Goal: Task Accomplishment & Management: Complete application form

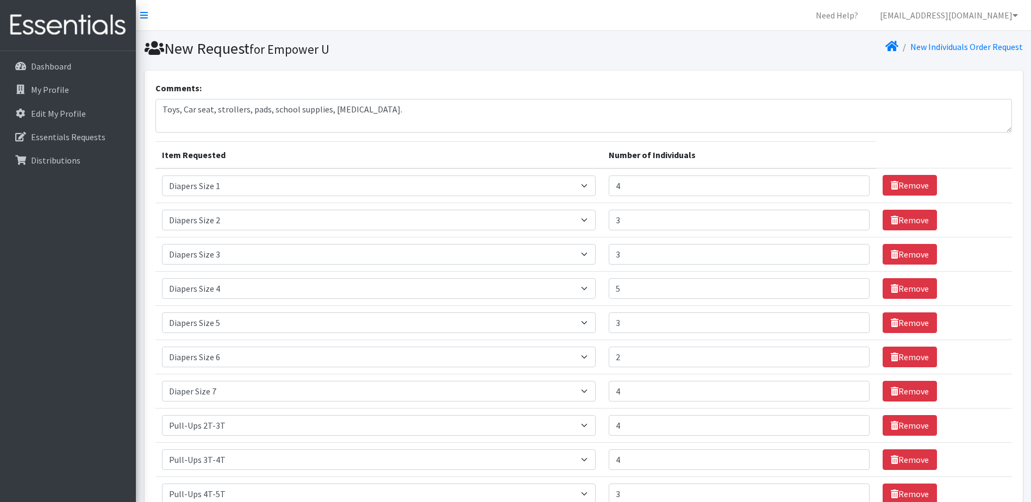
select select "2665"
select select "2668"
select select "2655"
select select "2661"
select select "2652"
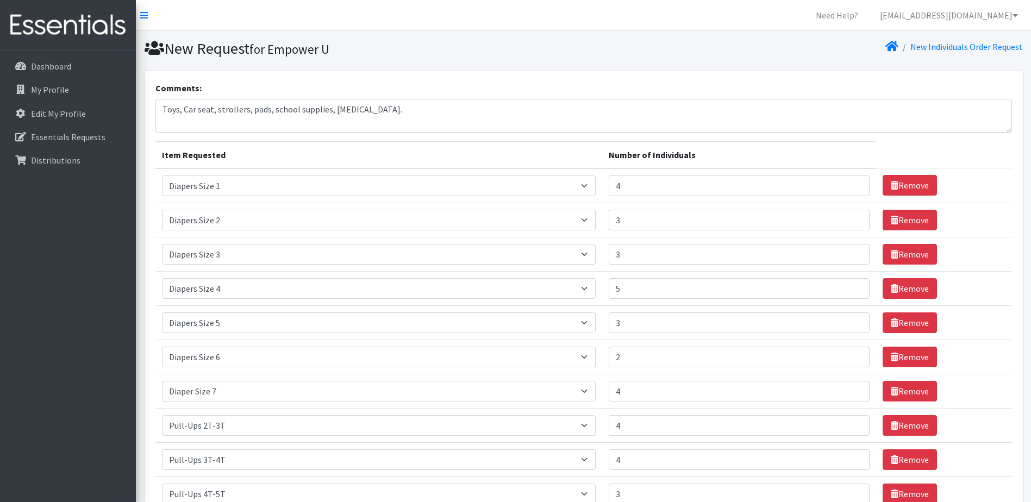
select select "2674"
select select "12644"
select select "2644"
select select "2679"
select select "2680"
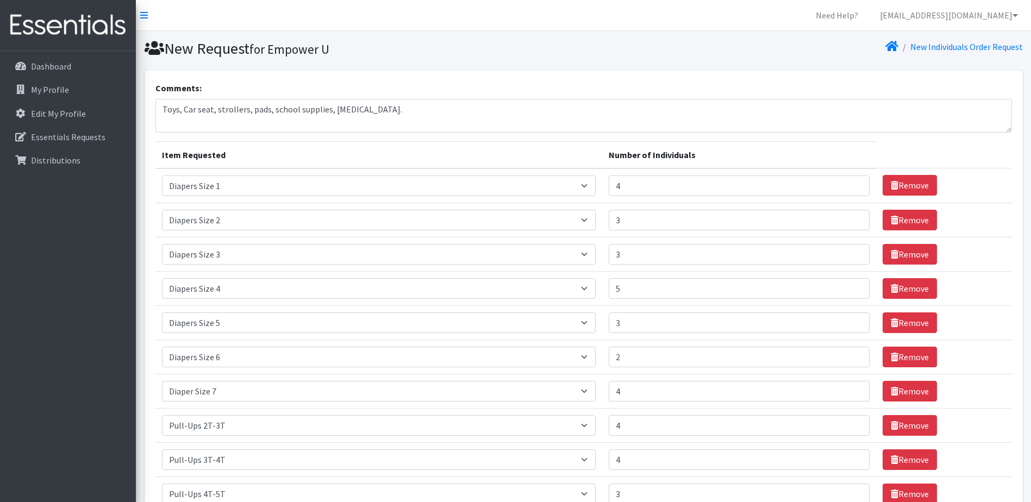
select select "2649"
click at [438, 107] on textarea "Toys, Car seat, strollers, pads, school supplies, [MEDICAL_DATA]." at bounding box center [583, 116] width 856 height 34
type textarea "Toys, Car seat, strollers, pads, school supplies, [MEDICAL_DATA], adults diaper…"
click at [478, 81] on div "Comments: Toys, Car seat, strollers, pads, school supplies, [MEDICAL_DATA], adu…" at bounding box center [583, 106] width 856 height 51
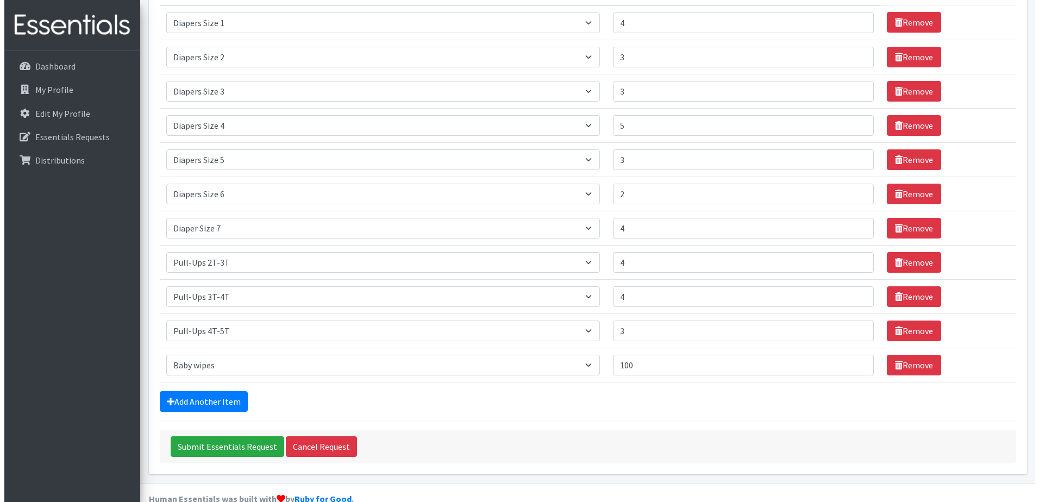
scroll to position [185, 0]
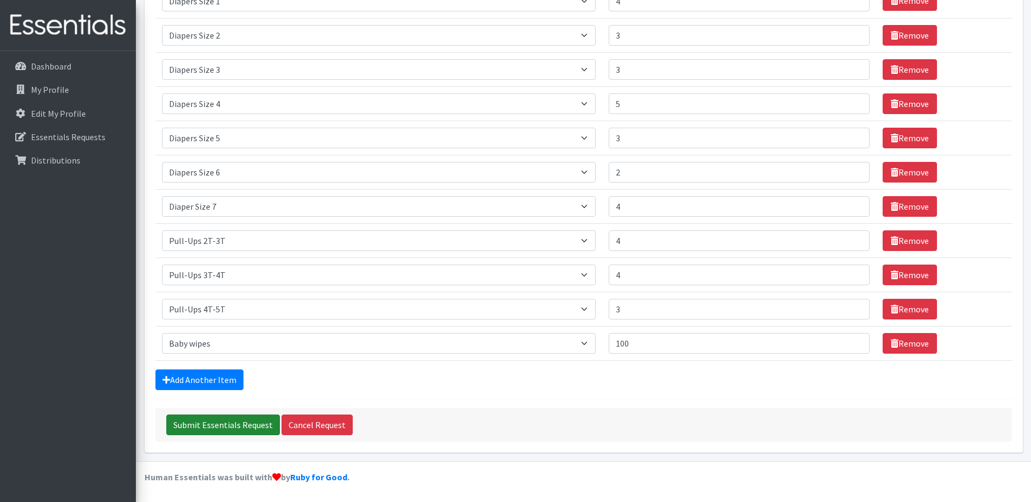
click at [237, 424] on input "Submit Essentials Request" at bounding box center [223, 425] width 114 height 21
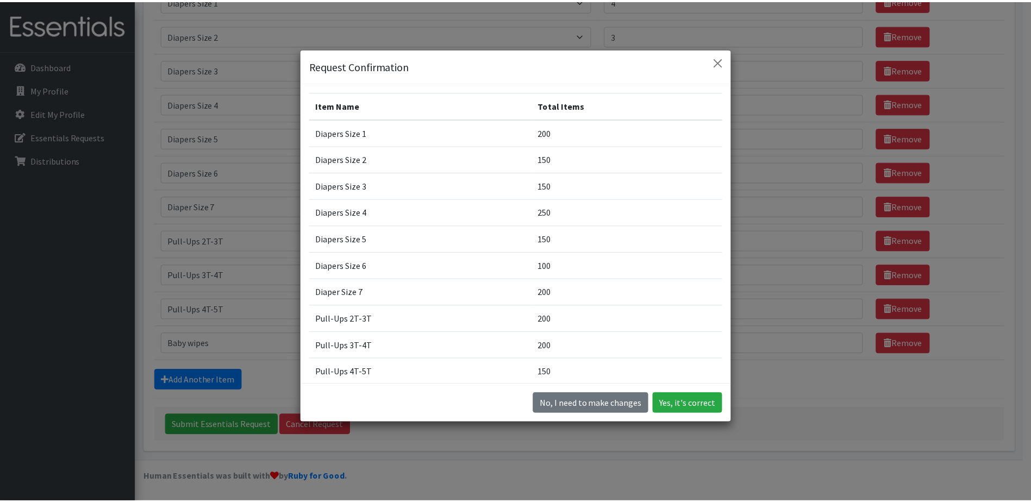
scroll to position [0, 0]
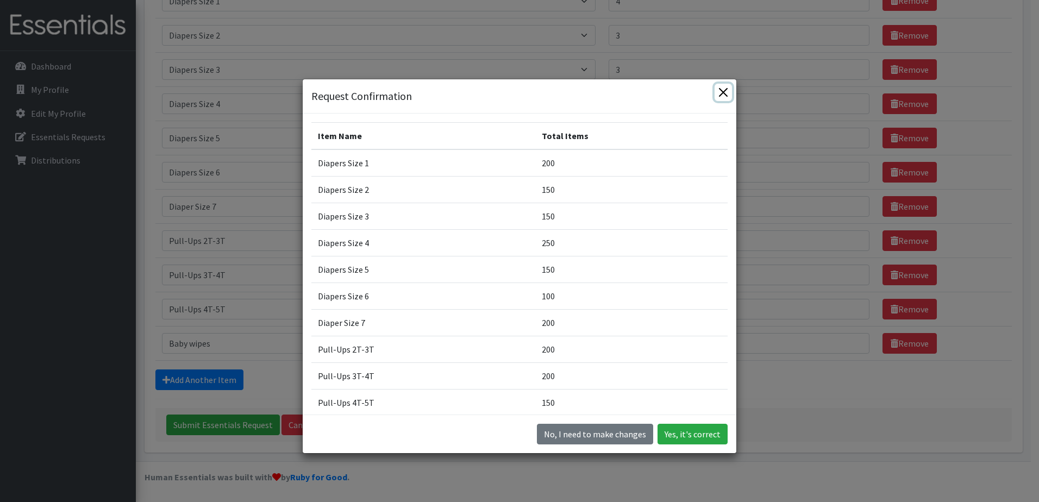
click at [723, 92] on button "Close" at bounding box center [722, 92] width 17 height 17
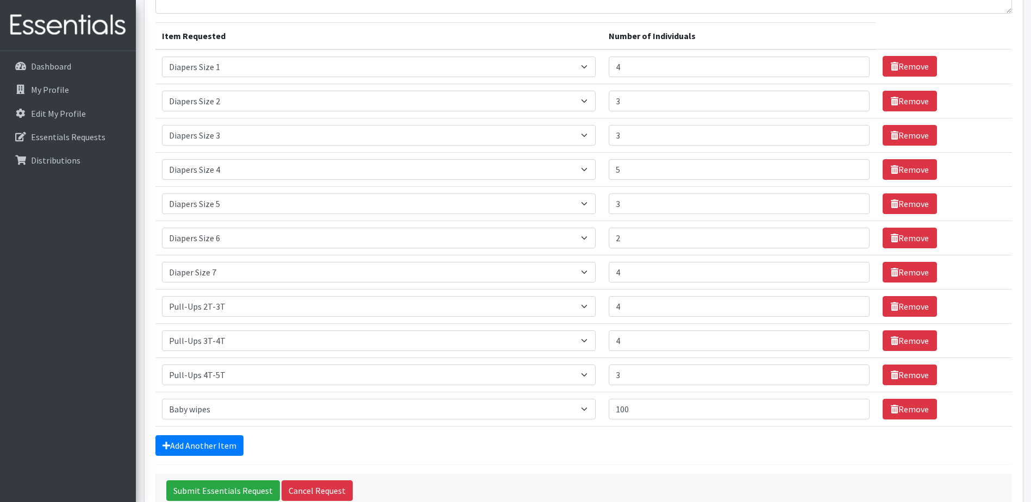
scroll to position [185, 0]
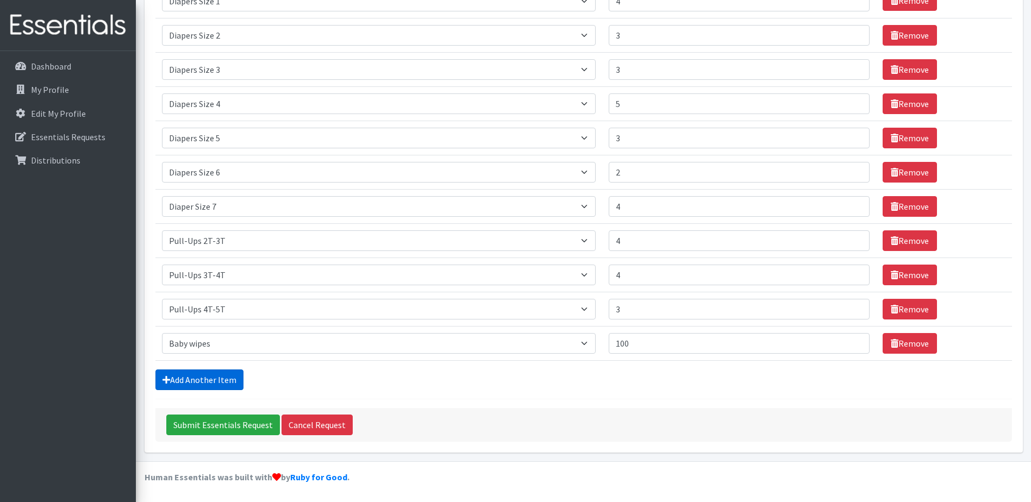
click at [225, 374] on link "Add Another Item" at bounding box center [199, 379] width 88 height 21
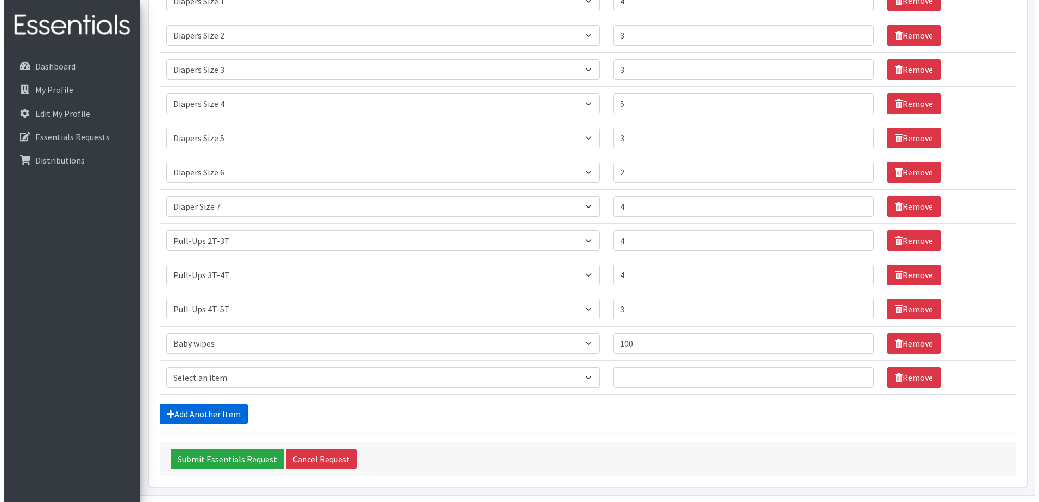
scroll to position [219, 0]
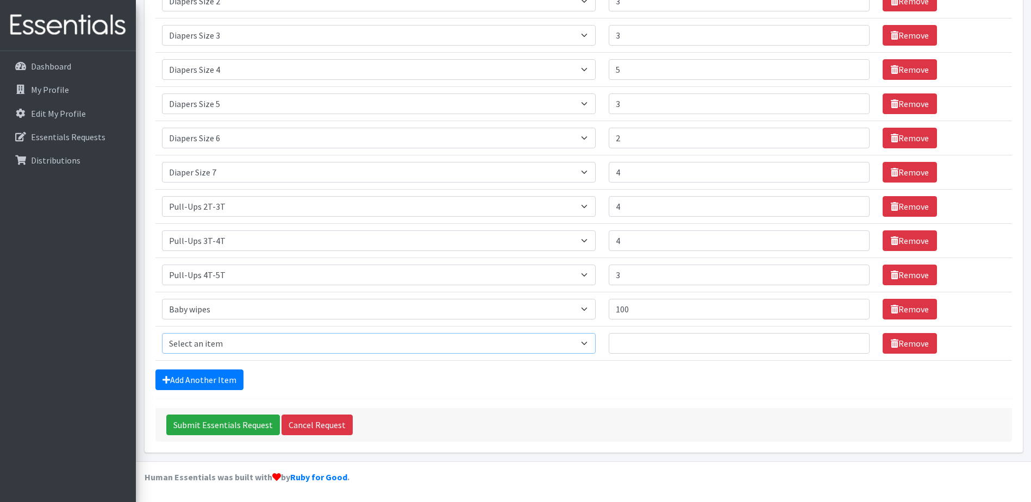
click at [585, 343] on select "Select an item # - Total number of kids being served with this order: Baby wipe…" at bounding box center [379, 343] width 434 height 21
select select "2675"
click at [162, 333] on select "Select an item # - Total number of kids being served with this order: Baby wipe…" at bounding box center [379, 343] width 434 height 21
click at [855, 341] on input "1" at bounding box center [738, 343] width 261 height 21
click at [855, 341] on input "2" at bounding box center [738, 343] width 261 height 21
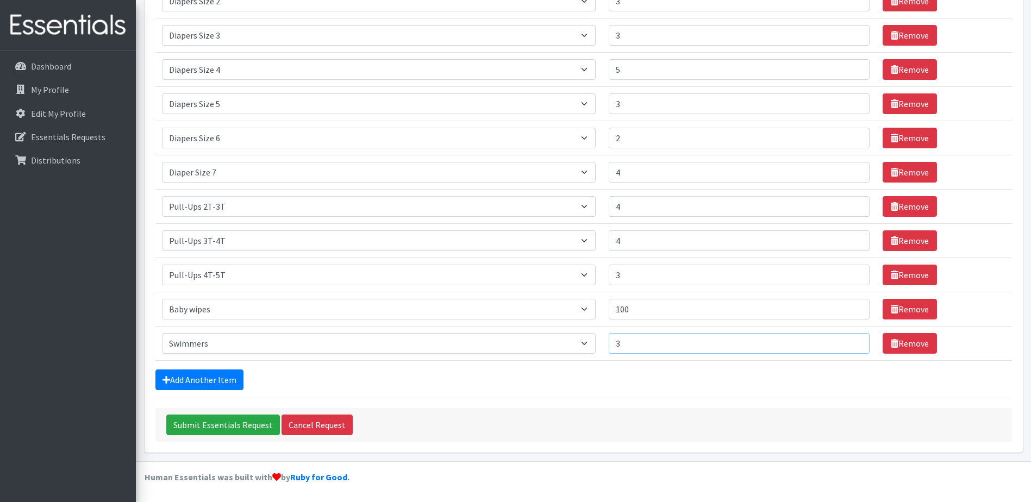
click at [855, 341] on input "3" at bounding box center [738, 343] width 261 height 21
type input "4"
click at [852, 341] on input "4" at bounding box center [738, 343] width 261 height 21
click at [205, 421] on input "Submit Essentials Request" at bounding box center [223, 425] width 114 height 21
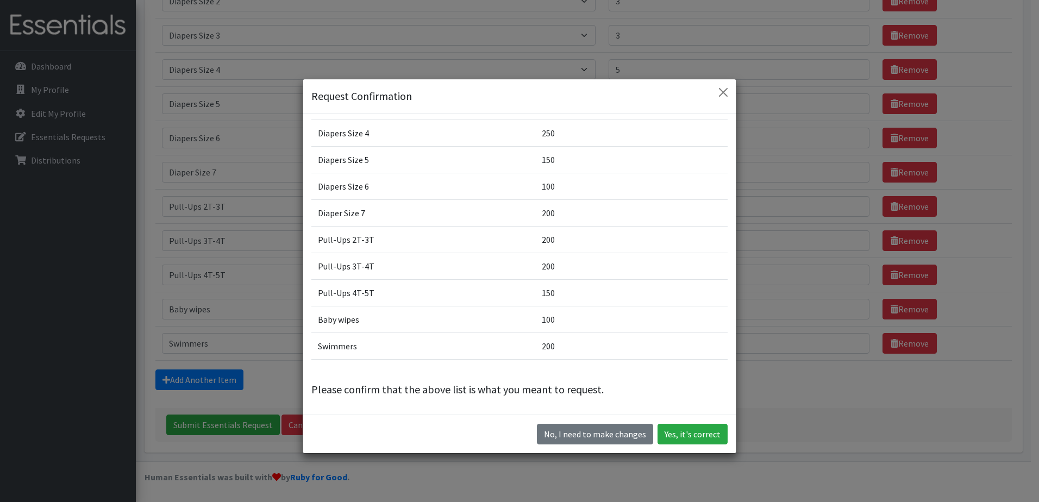
scroll to position [110, 0]
click at [719, 92] on button "Close" at bounding box center [722, 92] width 17 height 17
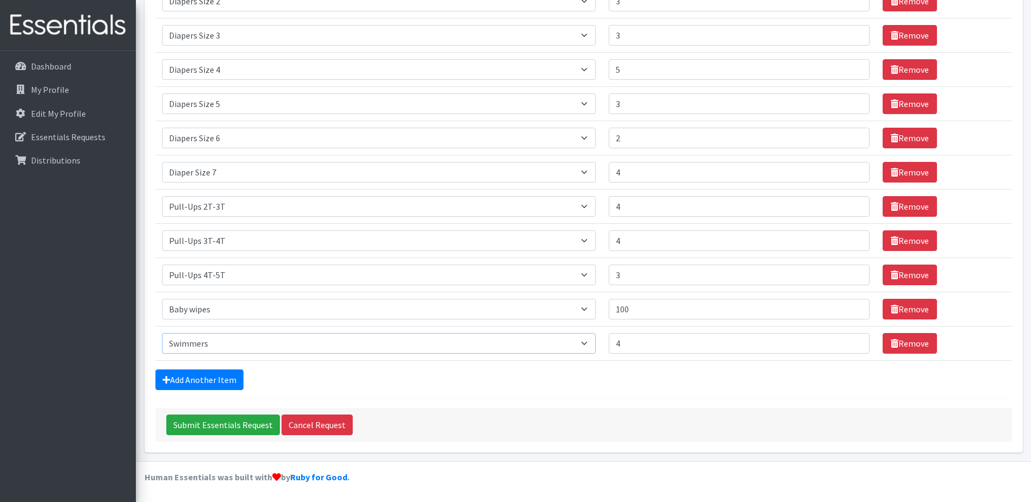
click at [595, 344] on select "Select an item # - Total number of kids being served with this order: Baby wipe…" at bounding box center [379, 343] width 434 height 21
select select "10202"
click at [162, 333] on select "Select an item # - Total number of kids being served with this order: Baby wipe…" at bounding box center [379, 343] width 434 height 21
click at [203, 425] on input "Submit Essentials Request" at bounding box center [223, 425] width 114 height 21
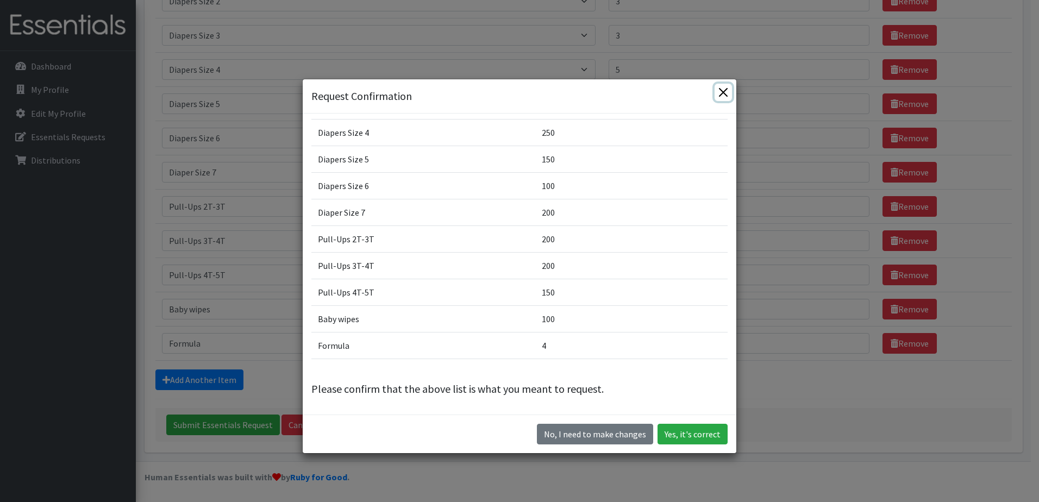
click at [717, 96] on button "Close" at bounding box center [722, 92] width 17 height 17
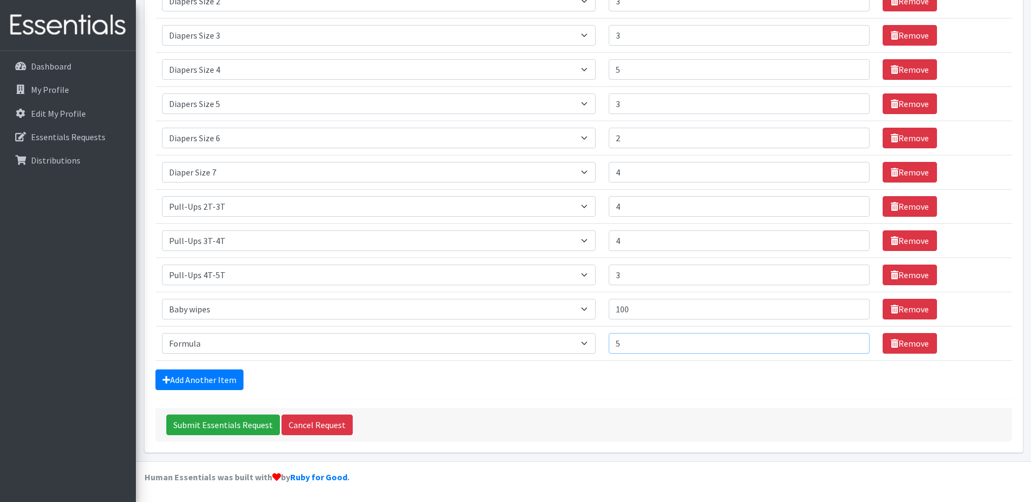
click at [855, 338] on input "5" at bounding box center [738, 343] width 261 height 21
type input "6"
click at [854, 341] on input "6" at bounding box center [738, 343] width 261 height 21
click at [217, 424] on input "Submit Essentials Request" at bounding box center [223, 425] width 114 height 21
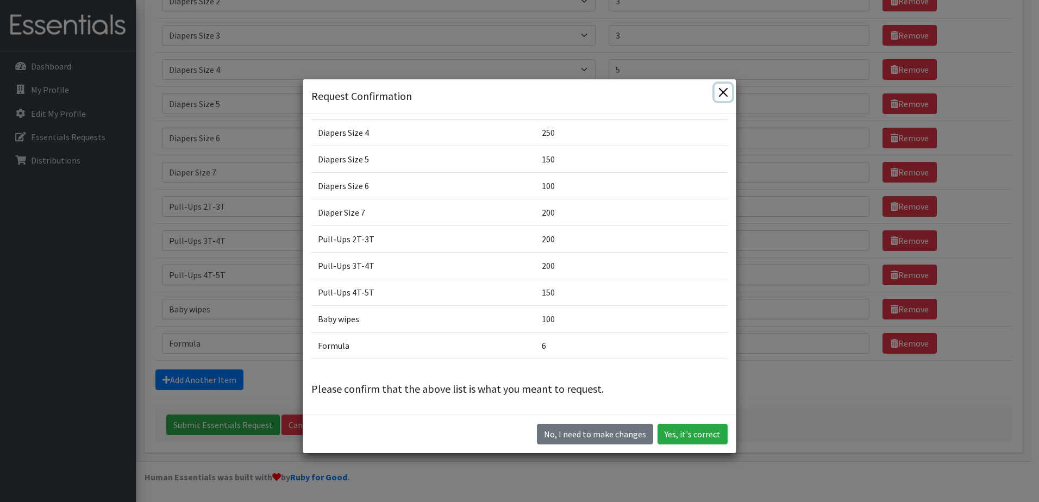
click at [718, 92] on button "Close" at bounding box center [722, 92] width 17 height 17
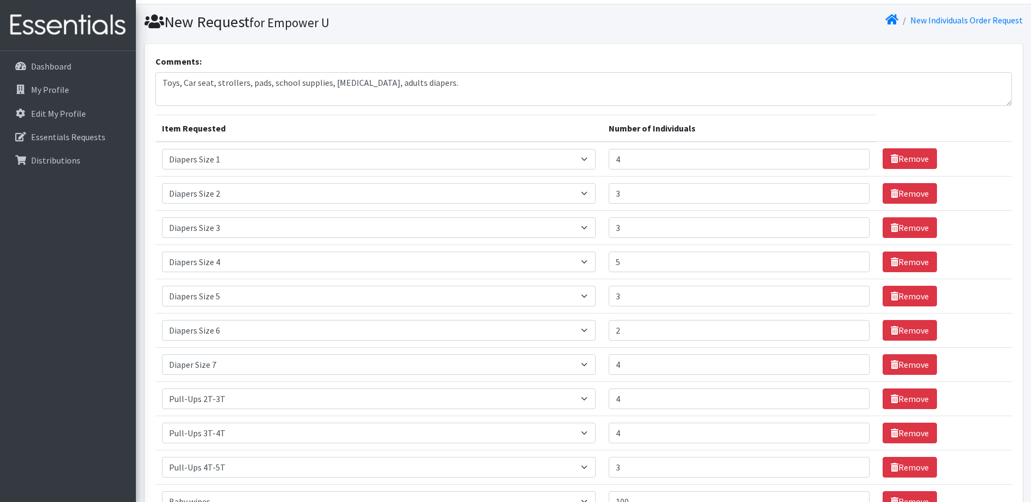
scroll to position [0, 0]
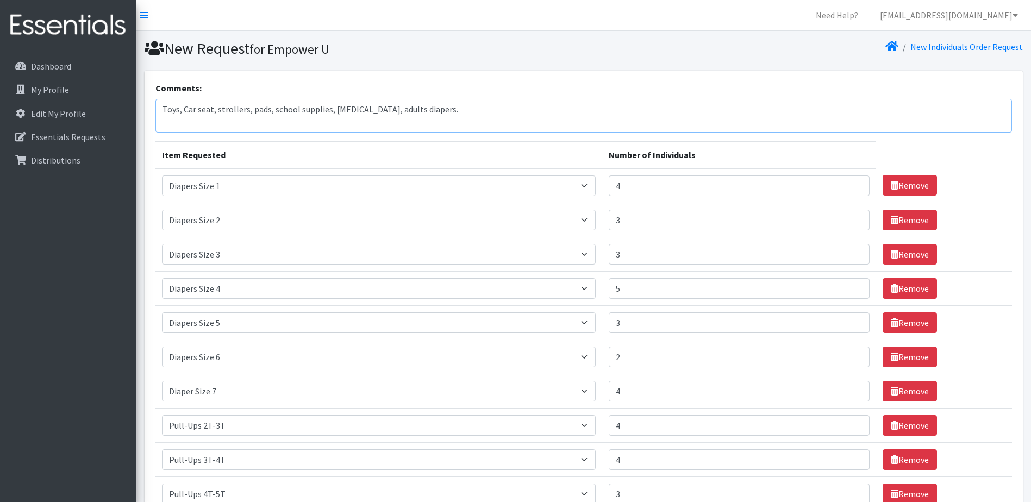
click at [451, 106] on textarea "Toys, Car seat, strollers, pads, school supplies, [MEDICAL_DATA], adults diaper…" at bounding box center [583, 116] width 856 height 34
click at [523, 69] on section "New Request for Empower U New Individuals Order Request" at bounding box center [583, 51] width 895 height 40
click at [495, 108] on textarea "Toys, Car seat, strollers, pads, school supplies, [MEDICAL_DATA], adult's diape…" at bounding box center [583, 116] width 856 height 34
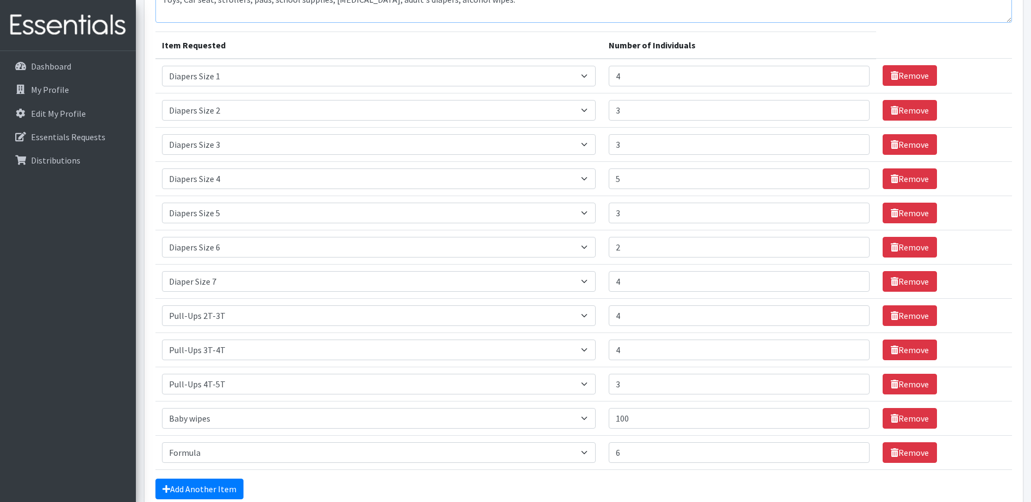
scroll to position [110, 0]
type textarea "Toys, Car seat, strollers, pads, school supplies, [MEDICAL_DATA], adult's diape…"
click at [853, 417] on input "101" at bounding box center [738, 417] width 261 height 21
click at [853, 417] on input "102" at bounding box center [738, 417] width 261 height 21
click at [853, 417] on input "103" at bounding box center [738, 417] width 261 height 21
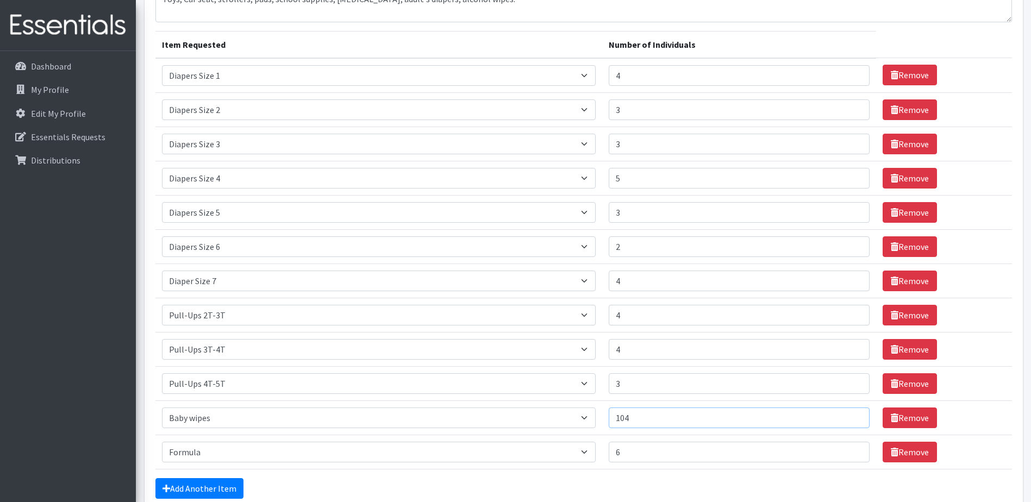
click at [853, 417] on input "104" at bounding box center [738, 417] width 261 height 21
click at [853, 417] on input "105" at bounding box center [738, 417] width 261 height 21
click at [853, 417] on input "106" at bounding box center [738, 417] width 261 height 21
click at [853, 417] on input "107" at bounding box center [738, 417] width 261 height 21
click at [853, 417] on input "108" at bounding box center [738, 417] width 261 height 21
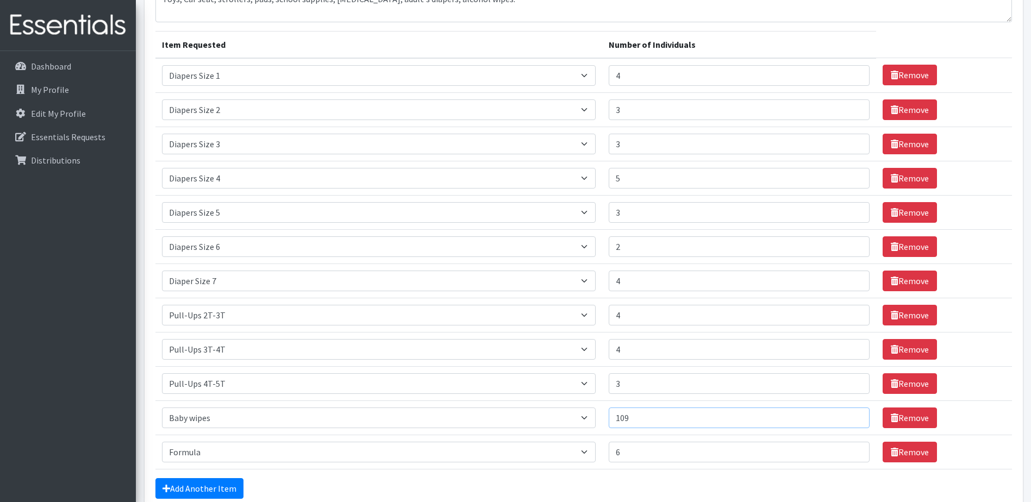
click at [853, 417] on input "109" at bounding box center [738, 417] width 261 height 21
click at [853, 417] on input "110" at bounding box center [738, 417] width 261 height 21
drag, startPoint x: 793, startPoint y: 417, endPoint x: 532, endPoint y: 406, distance: 261.0
click at [536, 407] on tr "Item Requested Select an item # - Total number of kids being served with this o…" at bounding box center [583, 417] width 856 height 34
type input "150"
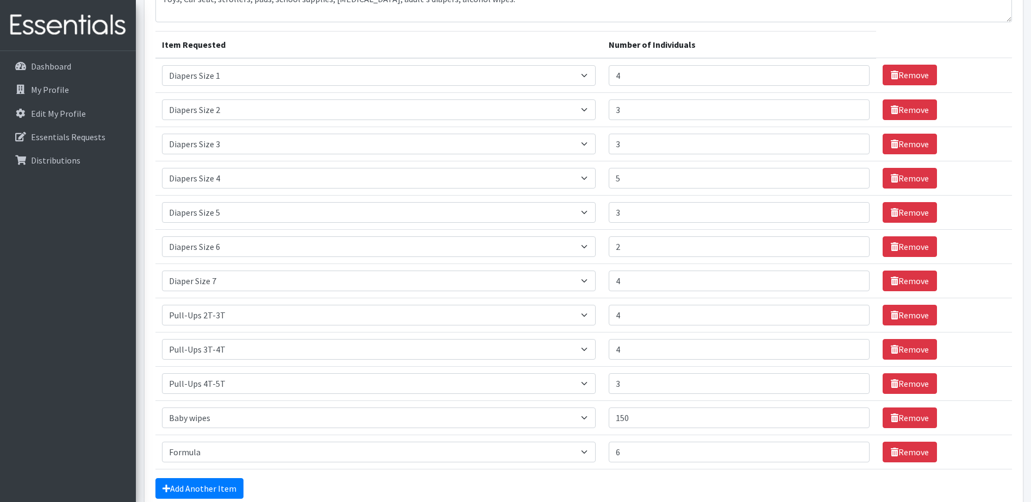
click at [403, 485] on div "Add Another Item" at bounding box center [583, 488] width 856 height 21
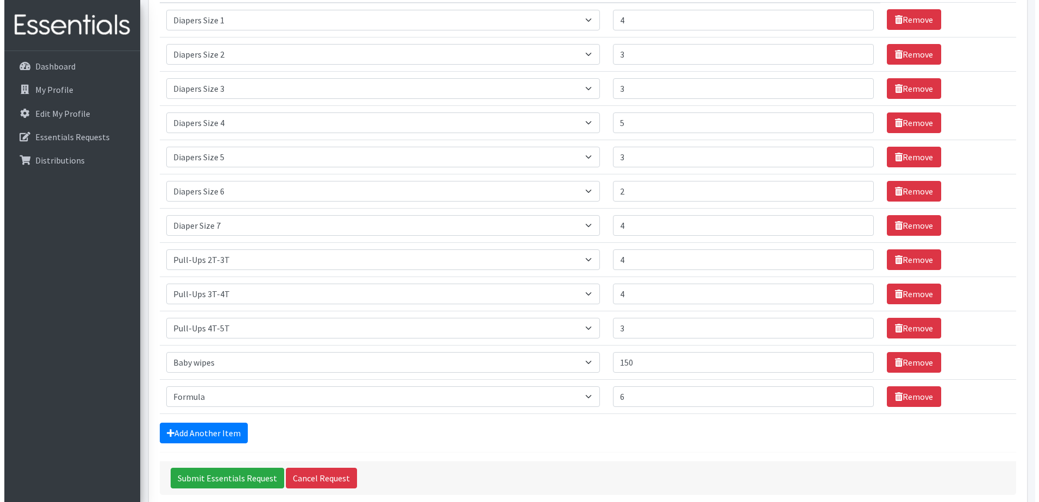
scroll to position [219, 0]
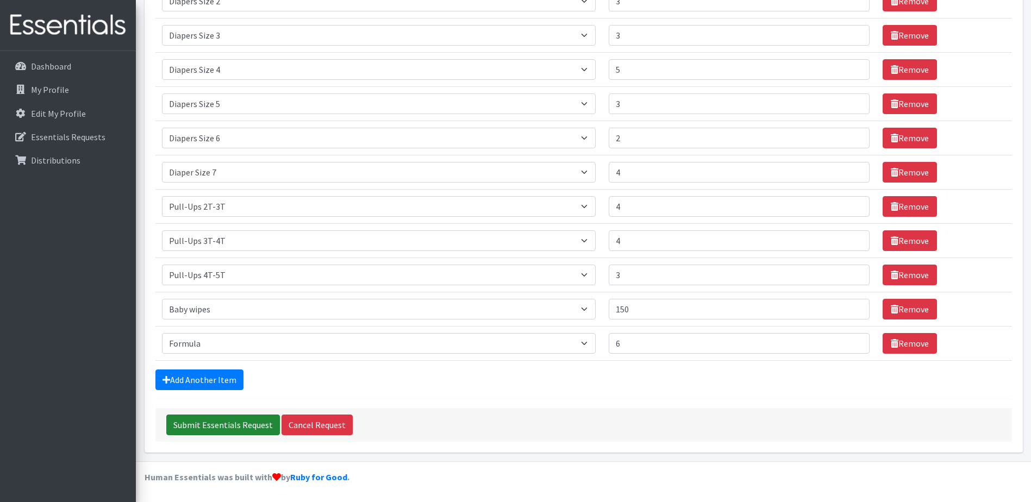
click at [222, 425] on input "Submit Essentials Request" at bounding box center [223, 425] width 114 height 21
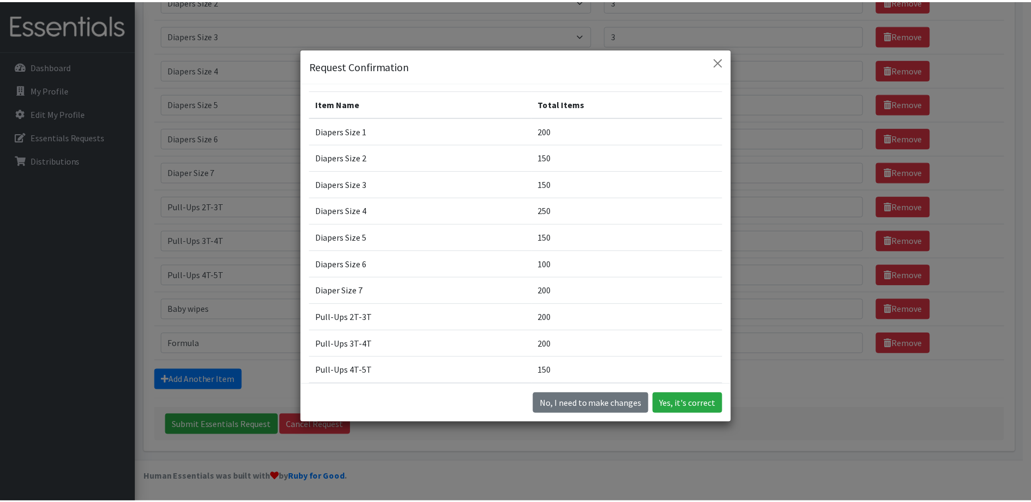
scroll to position [0, 0]
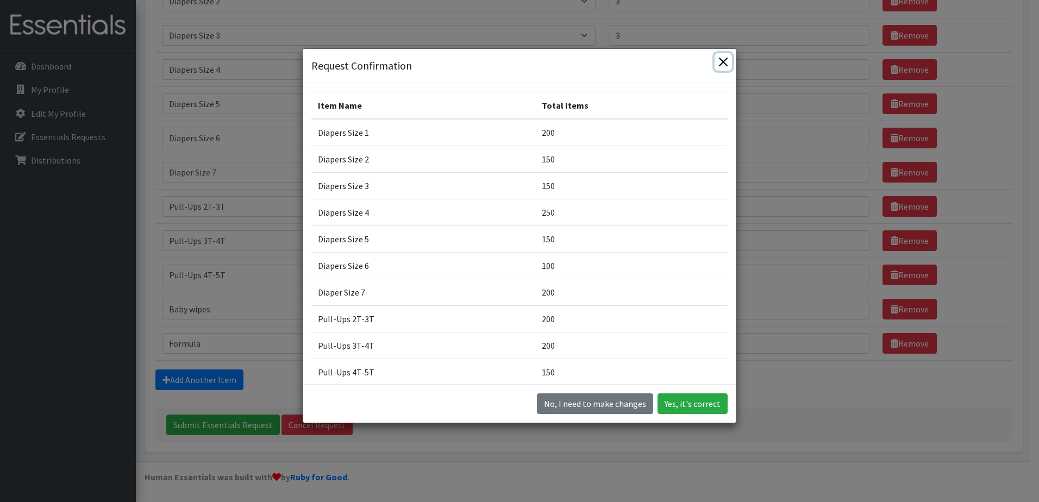
click at [721, 60] on button "Close" at bounding box center [722, 61] width 17 height 17
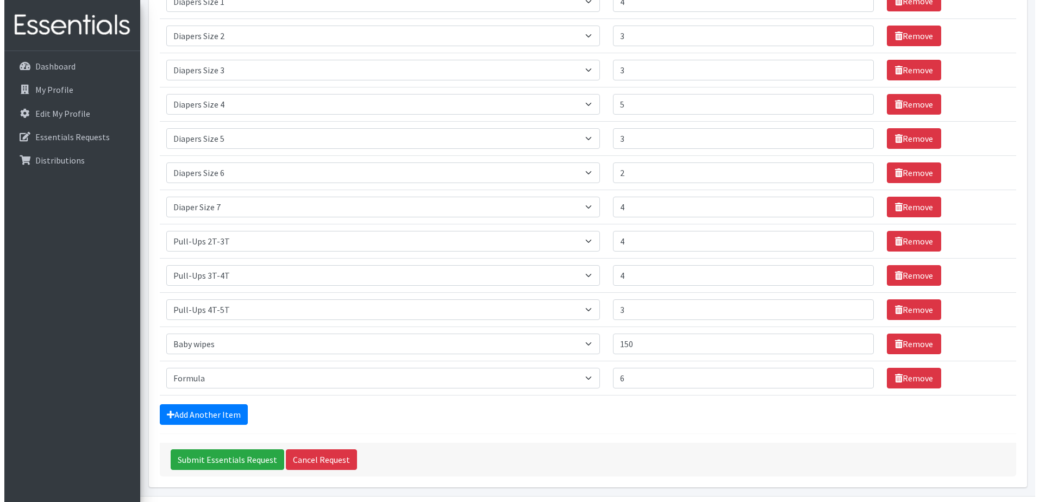
scroll to position [219, 0]
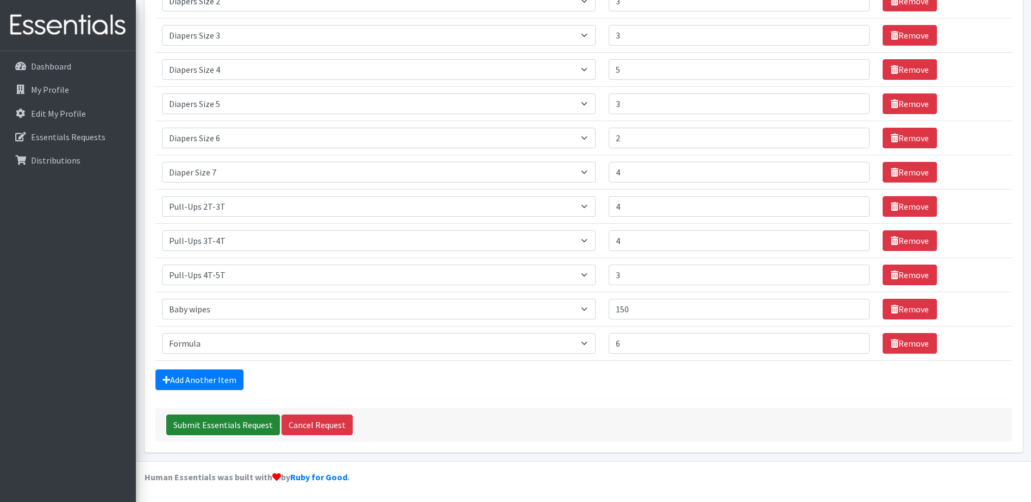
click at [230, 422] on input "Submit Essentials Request" at bounding box center [223, 425] width 114 height 21
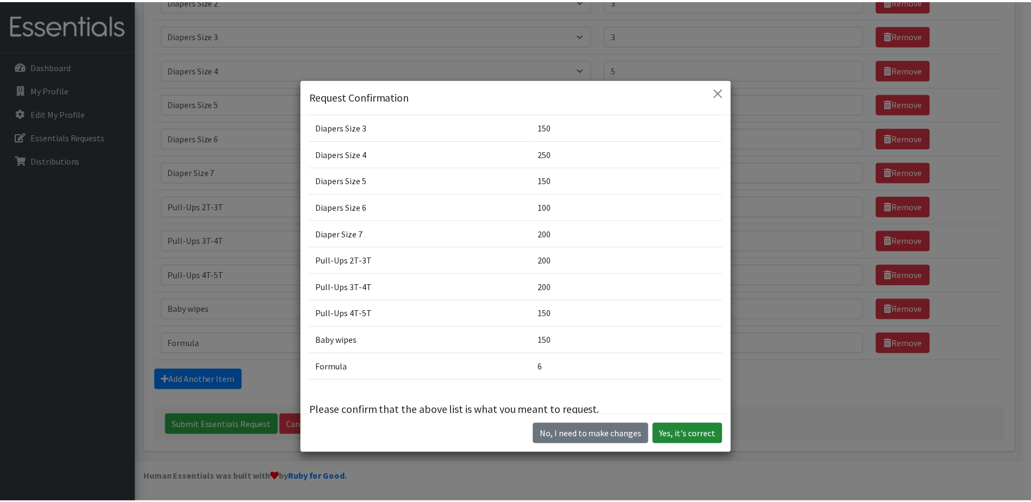
scroll to position [109, 0]
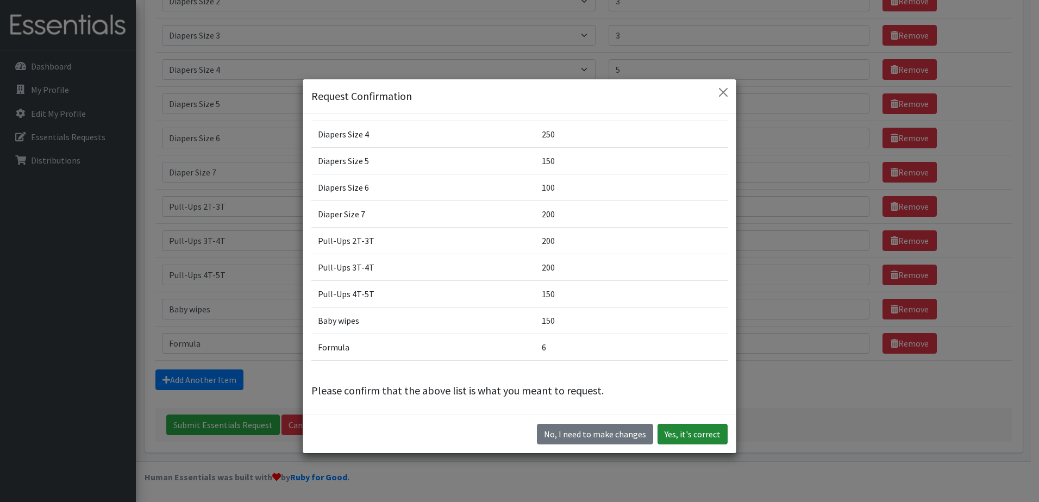
click at [685, 434] on button "Yes, it's correct" at bounding box center [692, 434] width 70 height 21
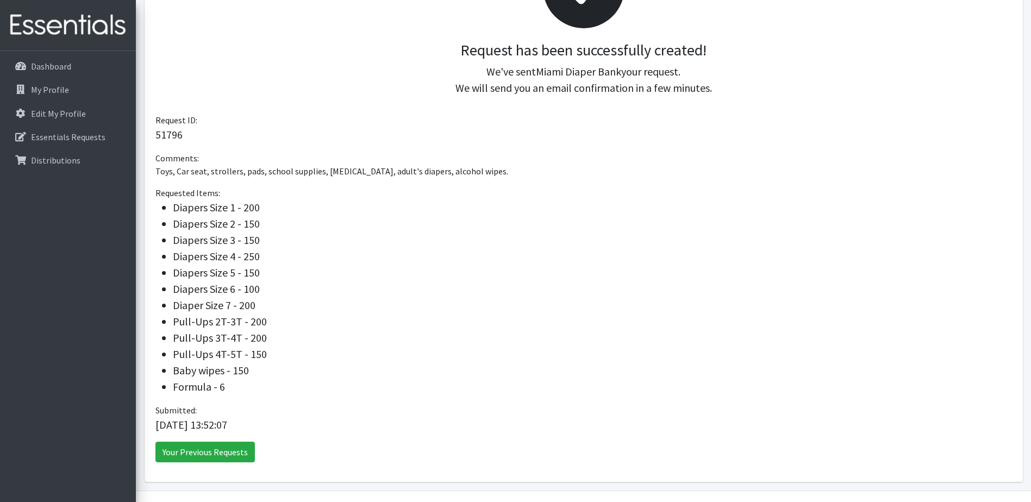
scroll to position [177, 0]
